Goal: Information Seeking & Learning: Learn about a topic

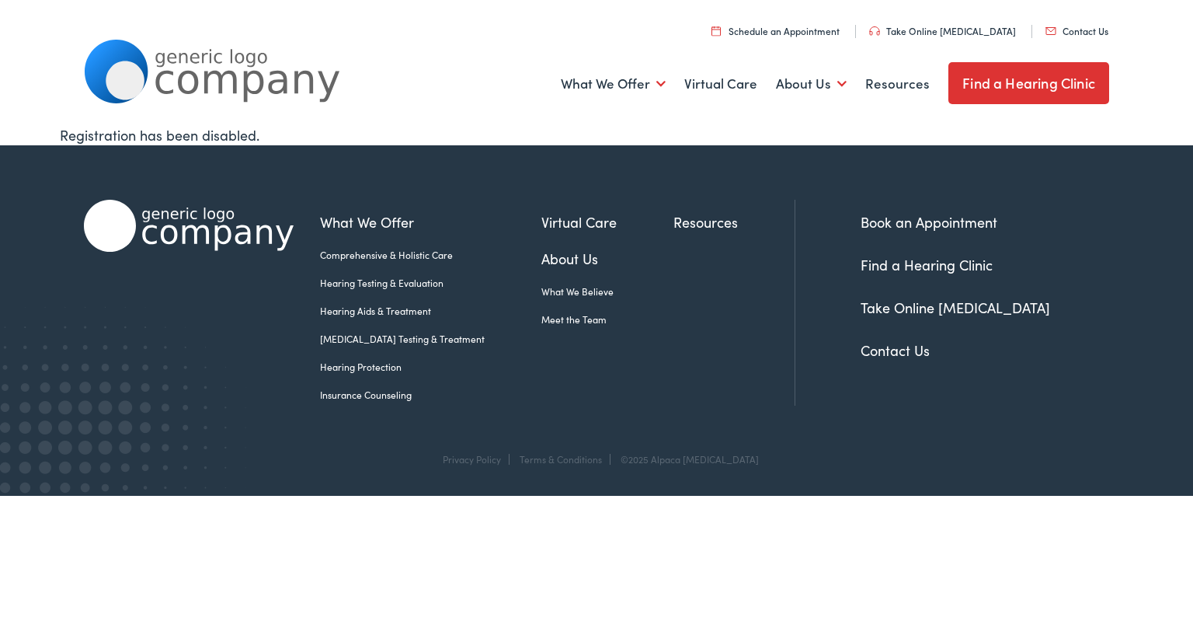
click at [388, 287] on link "Hearing Testing & Evaluation" at bounding box center [430, 283] width 221 height 14
